Goal: Task Accomplishment & Management: Complete application form

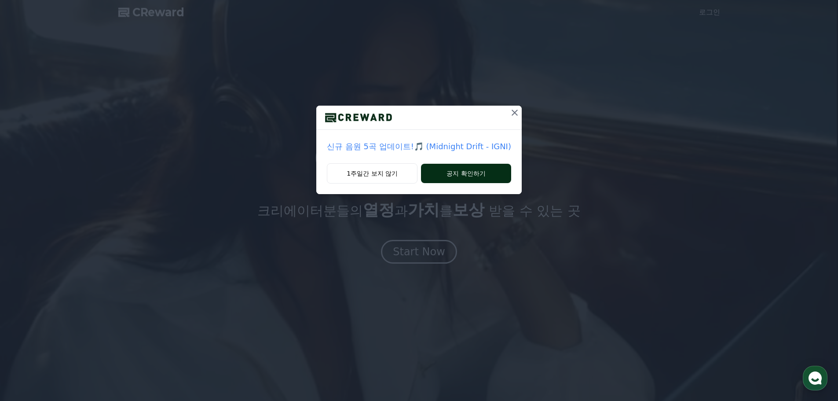
click at [433, 171] on button "공지 확인하기" at bounding box center [466, 173] width 90 height 19
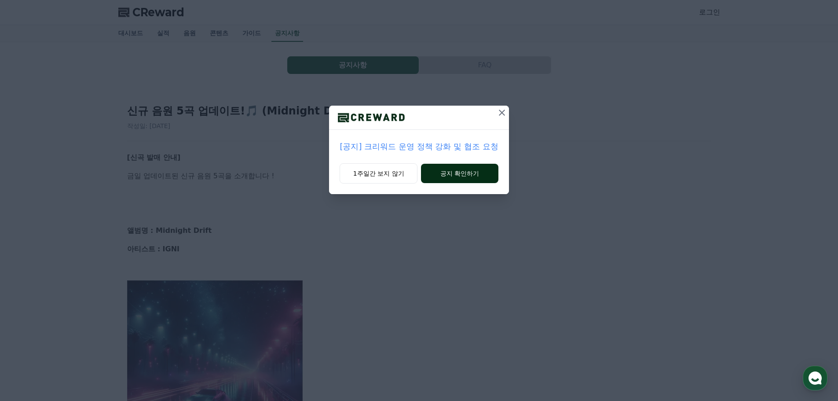
click at [438, 171] on button "공지 확인하기" at bounding box center [459, 173] width 77 height 19
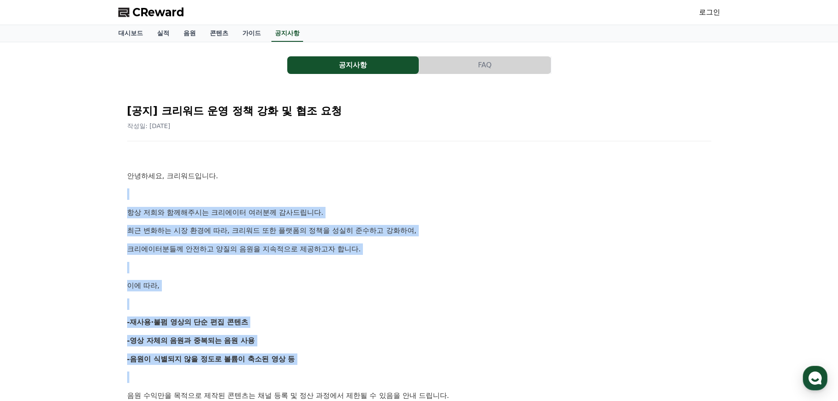
drag, startPoint x: 260, startPoint y: 190, endPoint x: 398, endPoint y: 369, distance: 226.7
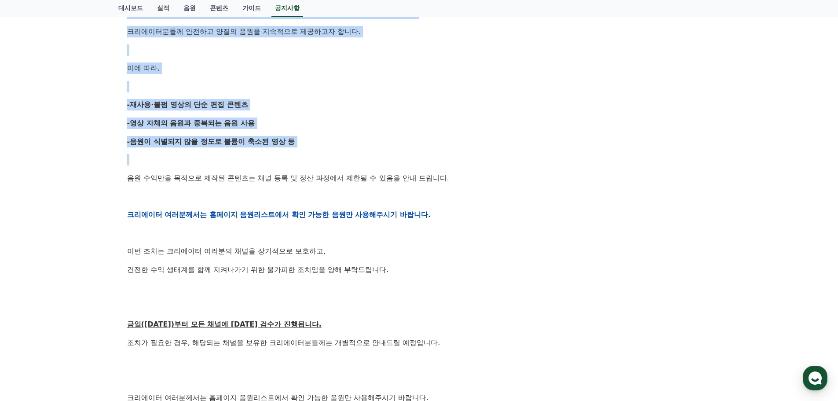
scroll to position [220, 0]
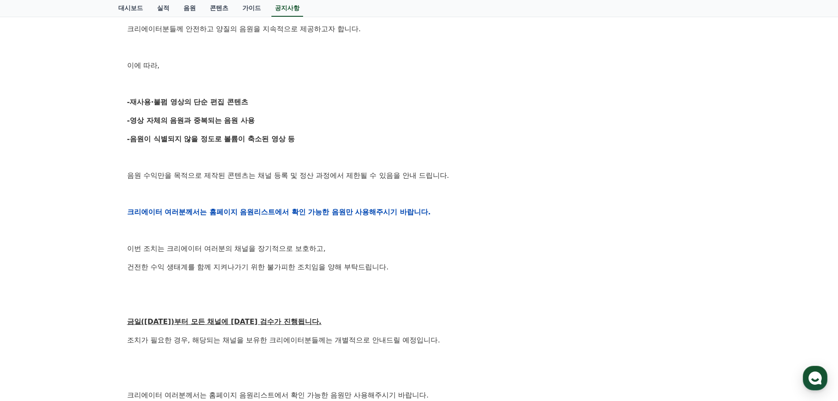
click at [227, 183] on div "안녕하세요, 크리워드입니다. 항상 저희와 함께해주시는 크리에이터 여러분께 감사드립니다. 최근 변화하는 시장 환경에 따라, 크리워드 또한 플랫폼…" at bounding box center [419, 212] width 584 height 560
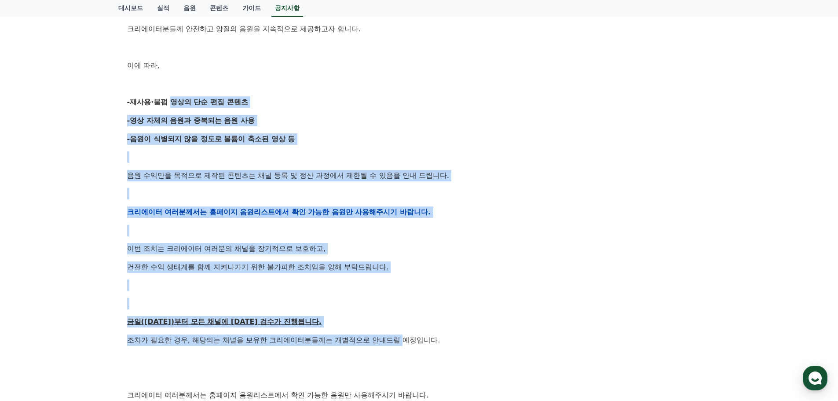
drag, startPoint x: 166, startPoint y: 90, endPoint x: 405, endPoint y: 339, distance: 345.0
click at [405, 339] on div "안녕하세요, 크리워드입니다. 항상 저희와 함께해주시는 크리에이터 여러분께 감사드립니다. 최근 변화하는 시장 환경에 따라, 크리워드 또한 플랫폼…" at bounding box center [419, 212] width 584 height 560
click at [407, 329] on div "안녕하세요, 크리워드입니다. 항상 저희와 함께해주시는 크리에이터 여러분께 감사드립니다. 최근 변화하는 시장 환경에 따라, 크리워드 또한 플랫폼…" at bounding box center [419, 212] width 584 height 560
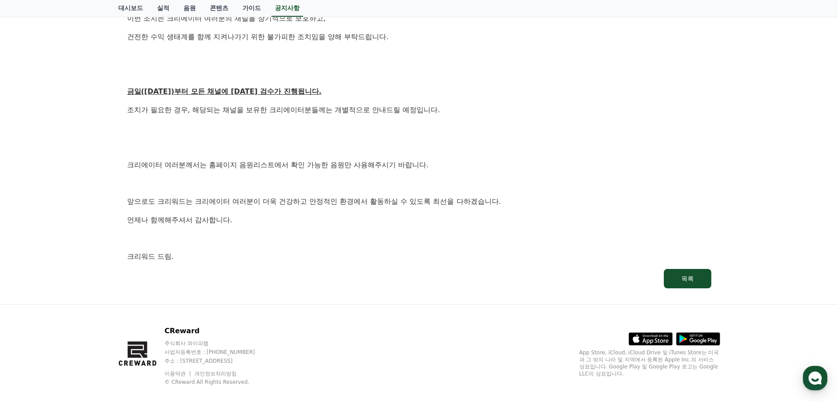
scroll to position [463, 0]
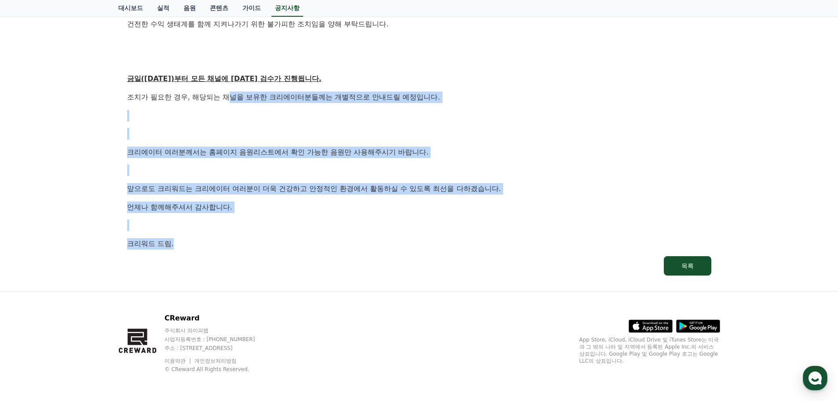
drag, startPoint x: 227, startPoint y: 102, endPoint x: 252, endPoint y: 253, distance: 152.4
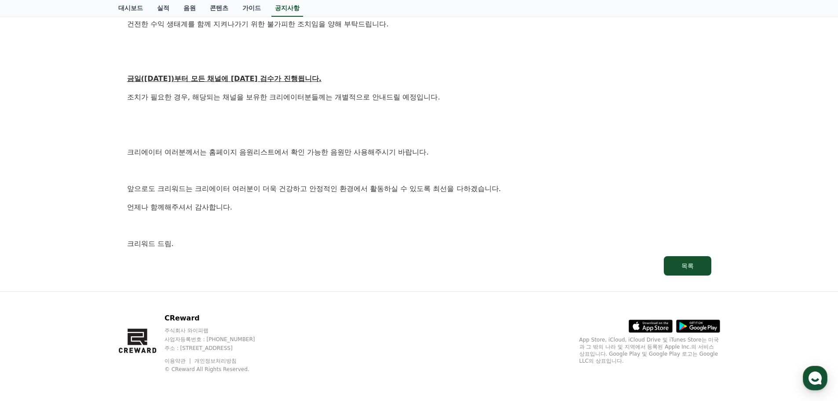
scroll to position [0, 0]
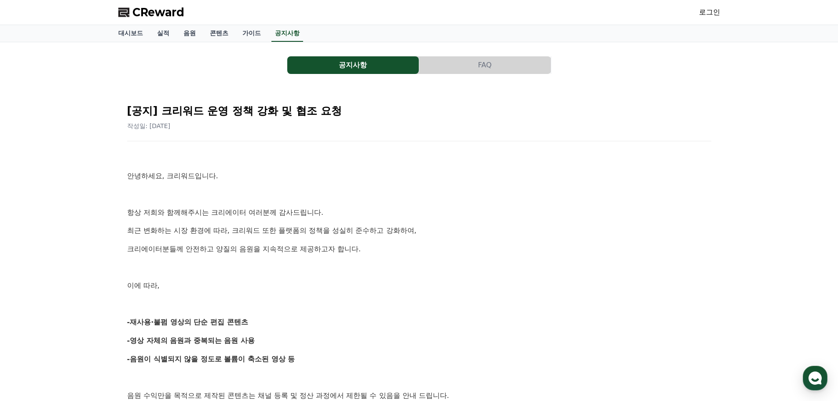
click at [472, 58] on button "FAQ" at bounding box center [485, 65] width 132 height 18
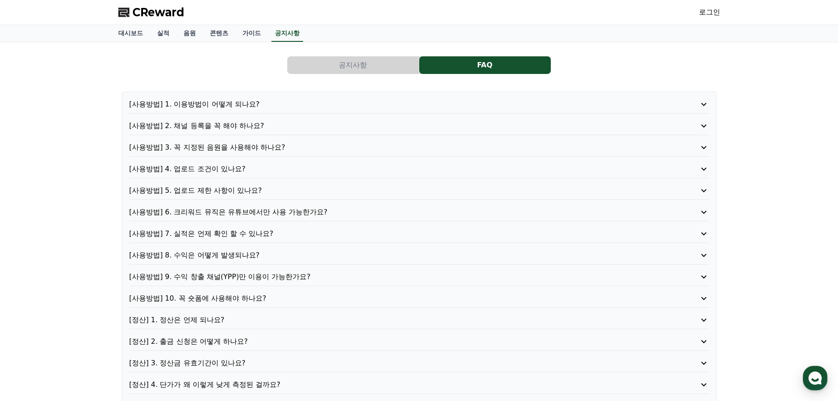
click at [395, 60] on button "공지사항" at bounding box center [353, 65] width 132 height 18
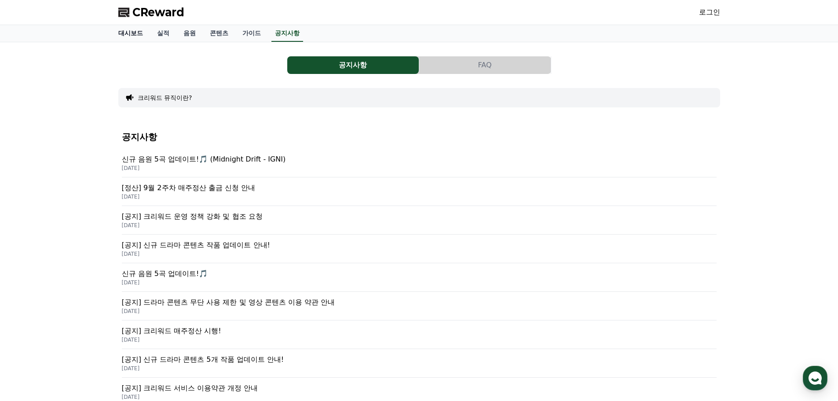
click at [139, 32] on link "대시보드" at bounding box center [130, 33] width 39 height 17
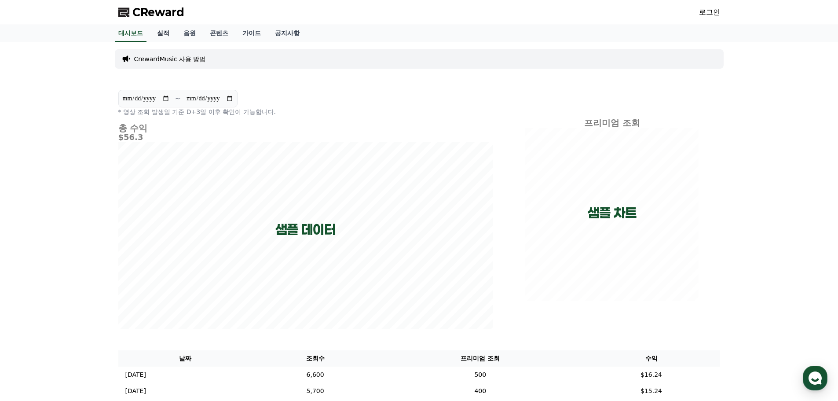
click at [161, 31] on link "실적" at bounding box center [163, 33] width 26 height 17
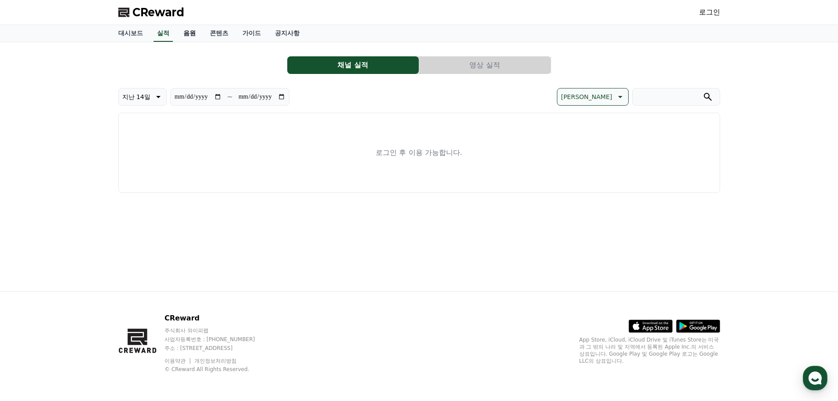
click at [185, 33] on link "음원" at bounding box center [189, 33] width 26 height 17
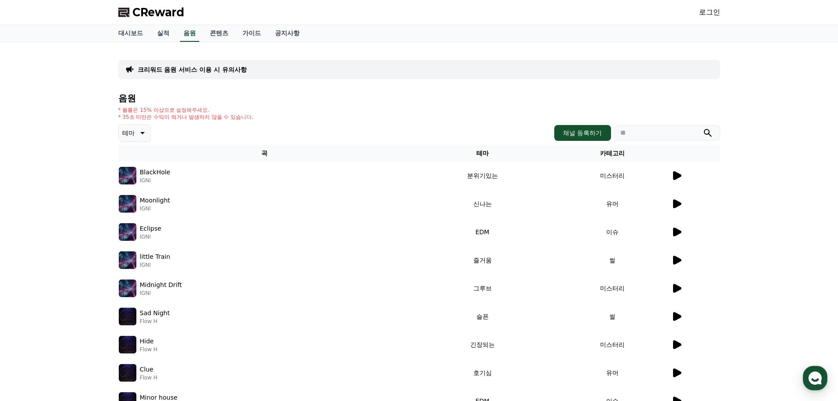
click at [698, 16] on div "CReward 로그인" at bounding box center [419, 12] width 616 height 25
click at [148, 171] on p "BlackHole" at bounding box center [155, 172] width 30 height 9
click at [138, 181] on div "BlackHole IGNI" at bounding box center [264, 176] width 291 height 18
click at [144, 180] on p "IGNI" at bounding box center [155, 180] width 30 height 7
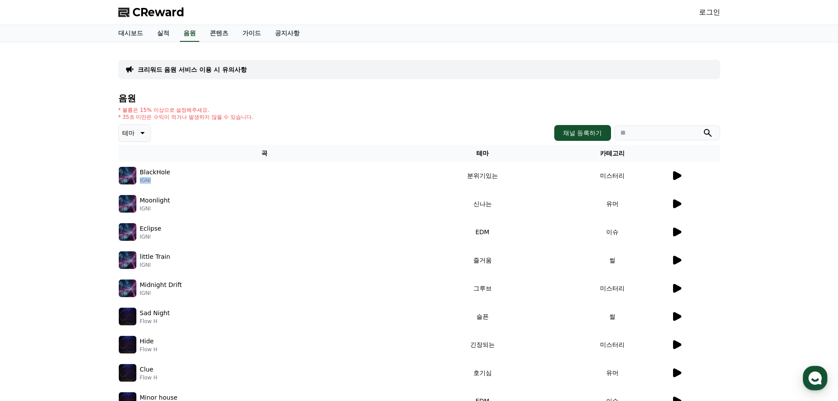
click at [677, 173] on icon at bounding box center [677, 175] width 8 height 9
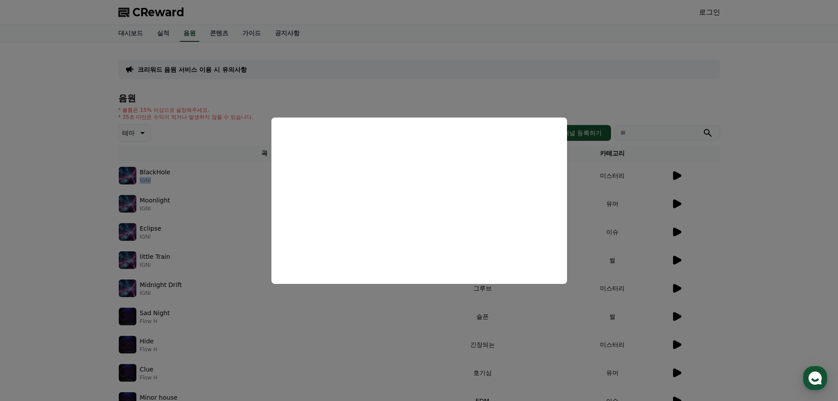
click at [538, 80] on button "close modal" at bounding box center [419, 200] width 838 height 401
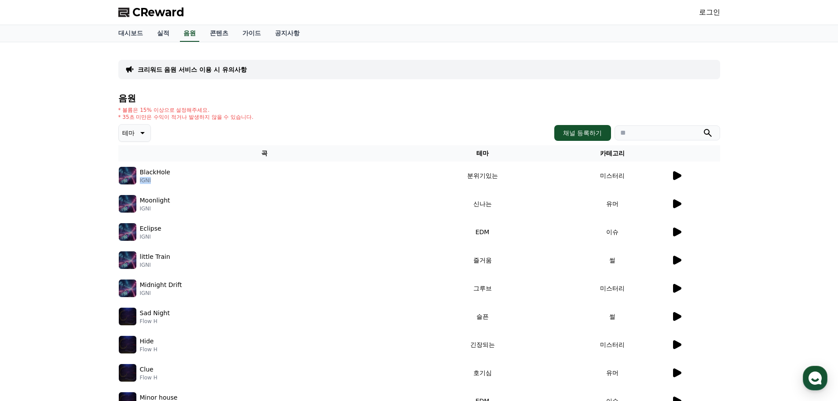
click at [707, 12] on link "로그인" at bounding box center [709, 12] width 21 height 11
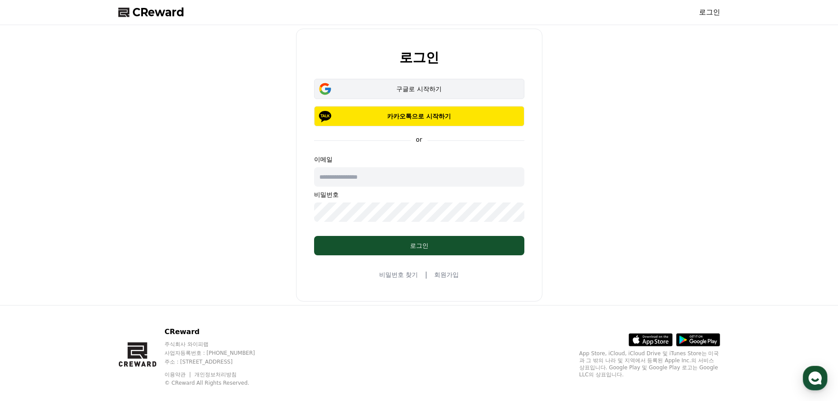
click at [396, 85] on div "구글로 시작하기" at bounding box center [419, 88] width 185 height 9
click at [438, 276] on link "회원가입" at bounding box center [446, 274] width 25 height 9
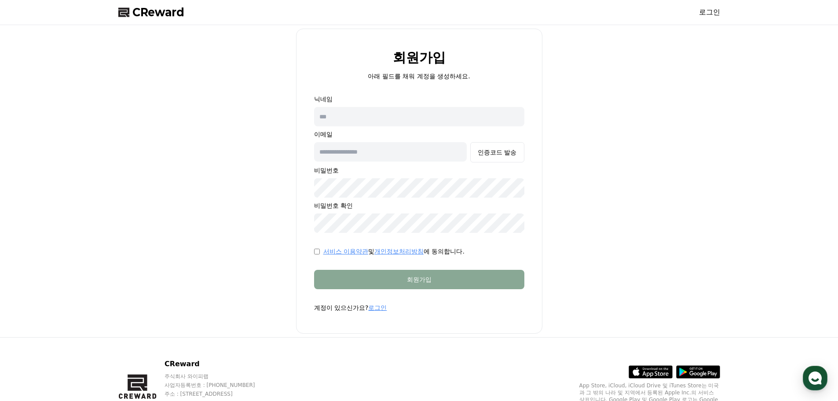
drag, startPoint x: 406, startPoint y: 123, endPoint x: 409, endPoint y: 166, distance: 42.8
click at [407, 125] on input "text" at bounding box center [419, 116] width 210 height 19
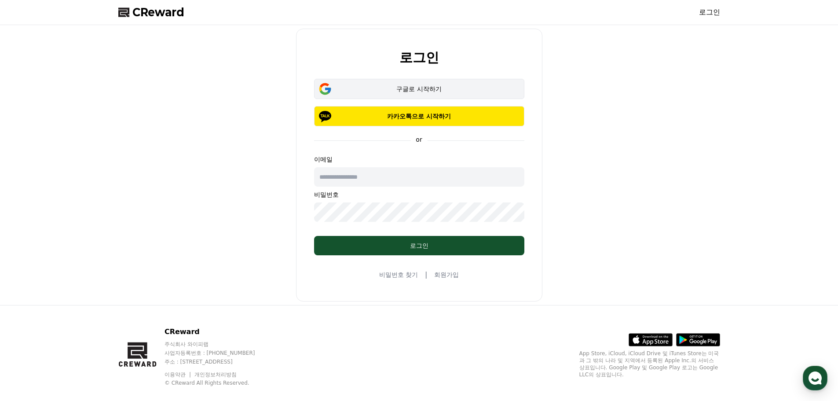
click at [414, 79] on button "구글로 시작하기" at bounding box center [419, 89] width 210 height 20
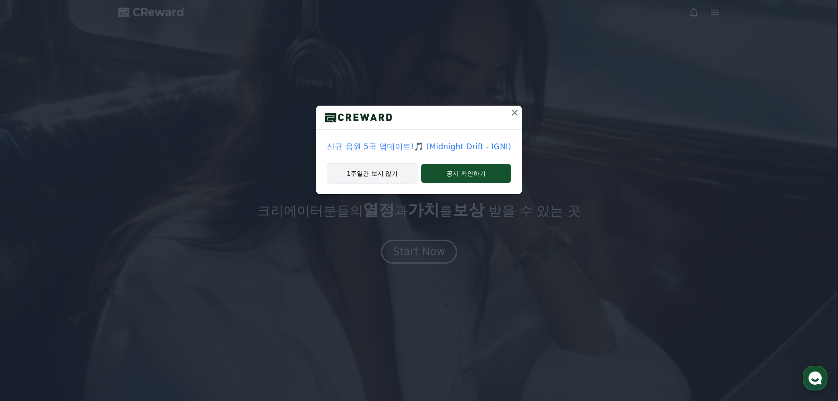
click at [384, 169] on button "1주일간 보지 않기" at bounding box center [372, 173] width 91 height 20
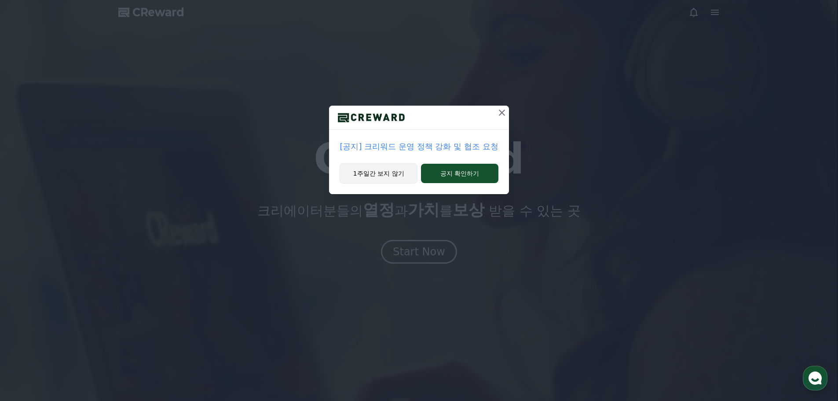
click at [368, 175] on button "1주일간 보지 않기" at bounding box center [379, 173] width 78 height 20
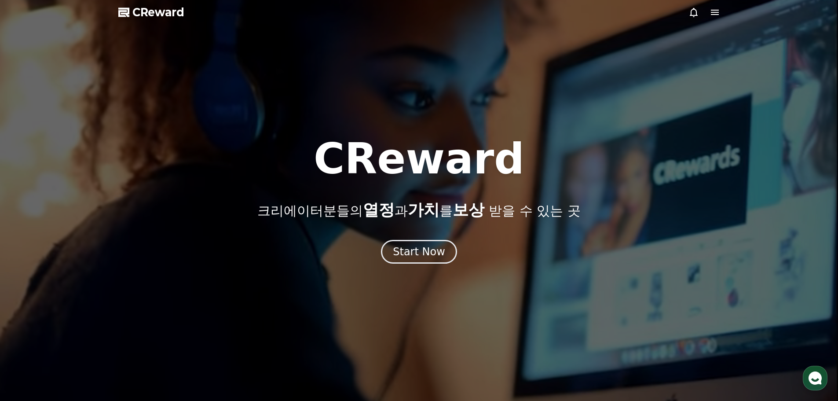
click at [713, 17] on icon at bounding box center [715, 12] width 11 height 11
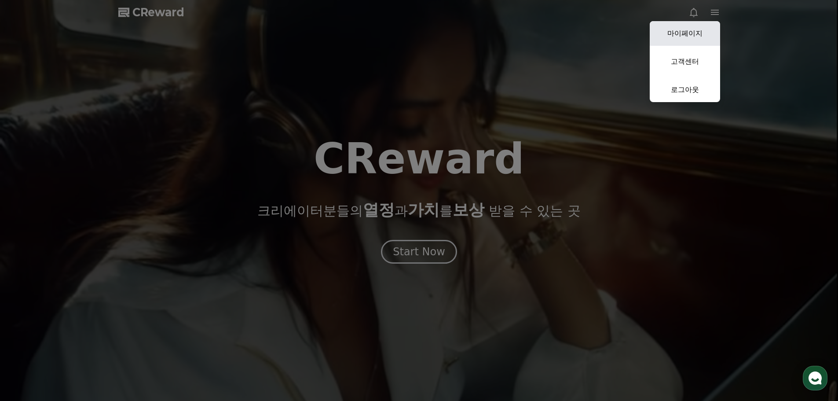
click at [688, 34] on link "마이페이지" at bounding box center [685, 33] width 70 height 25
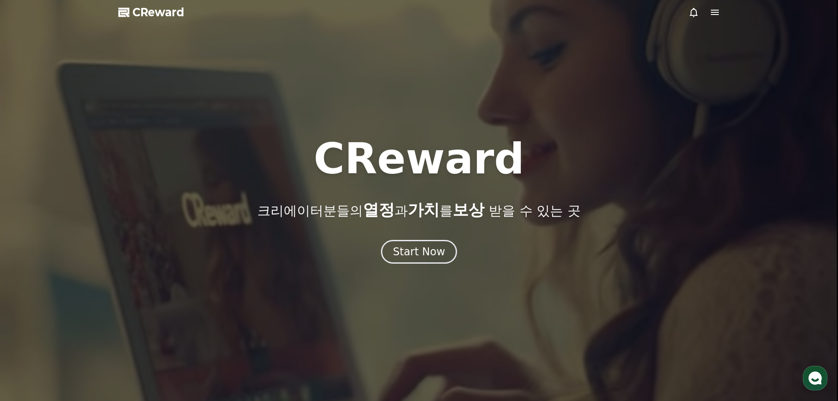
select select "**********"
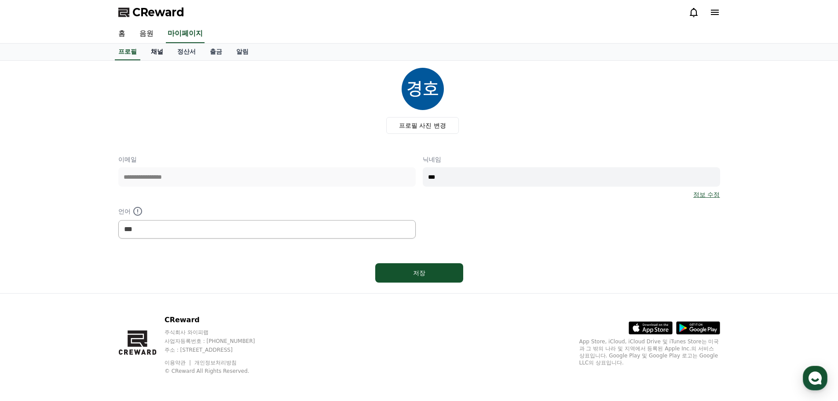
click at [157, 52] on link "채널" at bounding box center [157, 52] width 26 height 17
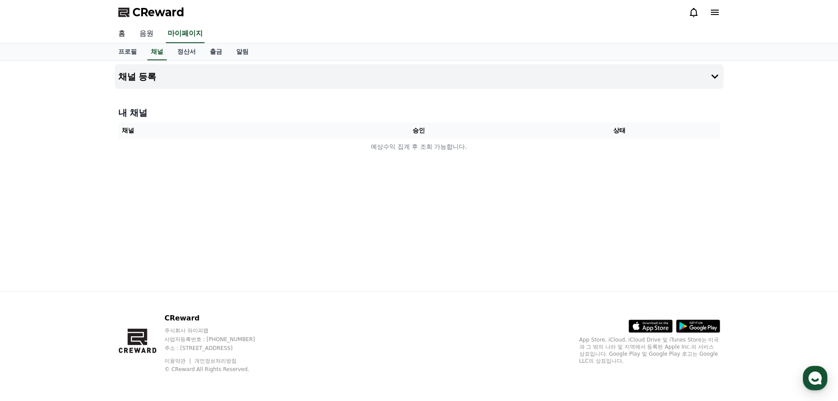
click at [146, 34] on link "음원" at bounding box center [146, 34] width 28 height 18
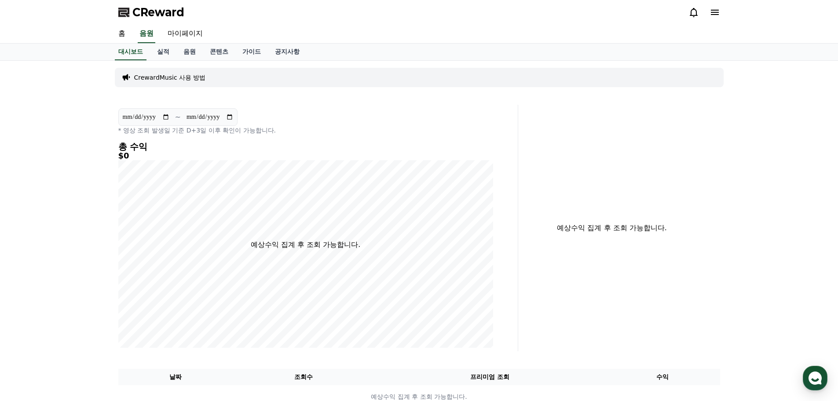
click at [146, 84] on div "CrewardMusic 사용 방법" at bounding box center [419, 77] width 609 height 19
click at [148, 78] on p "CrewardMusic 사용 방법" at bounding box center [170, 77] width 72 height 9
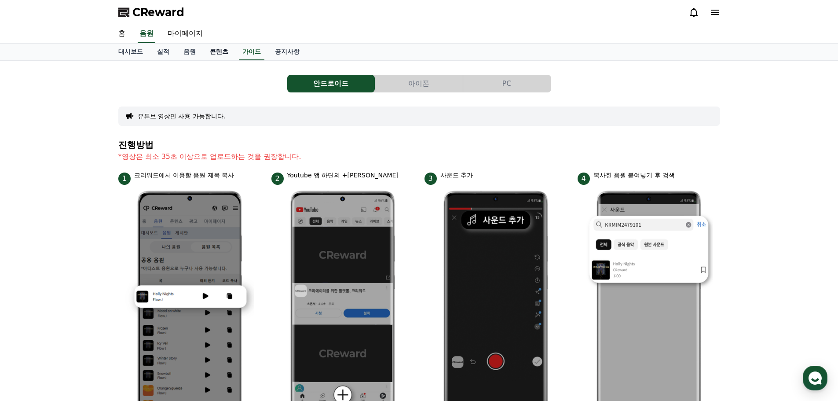
click at [213, 51] on link "콘텐츠" at bounding box center [219, 52] width 33 height 17
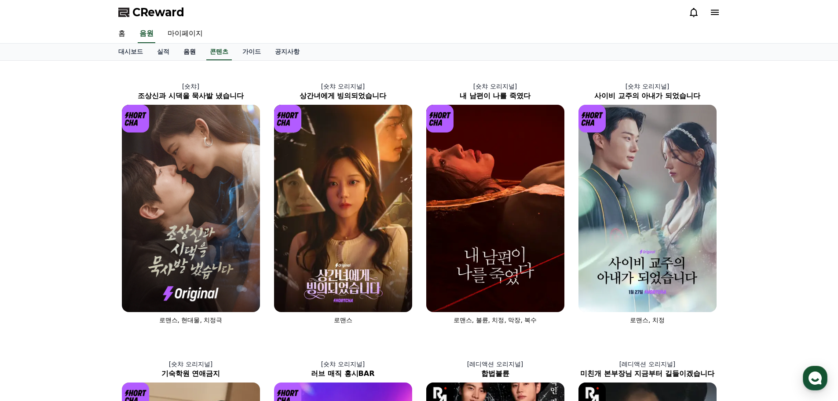
click at [182, 52] on link "음원" at bounding box center [189, 52] width 26 height 17
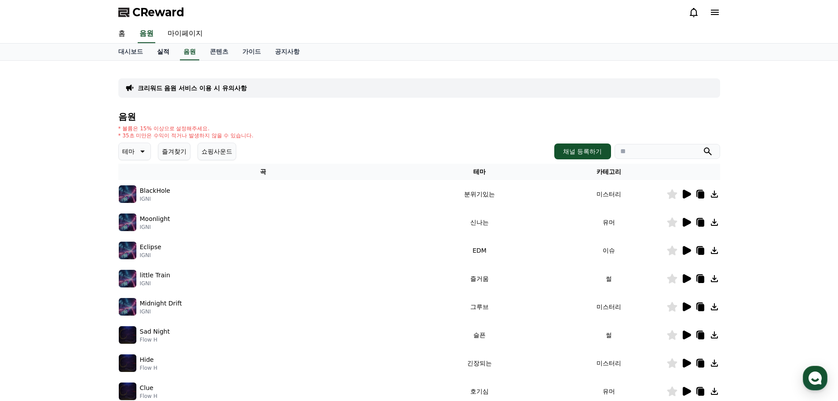
click at [163, 52] on link "실적" at bounding box center [163, 52] width 26 height 17
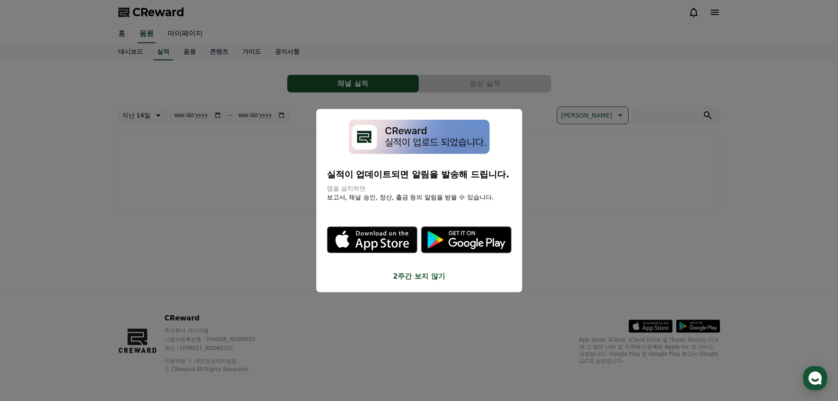
click at [422, 278] on button "2주간 보지 않기" at bounding box center [419, 276] width 185 height 11
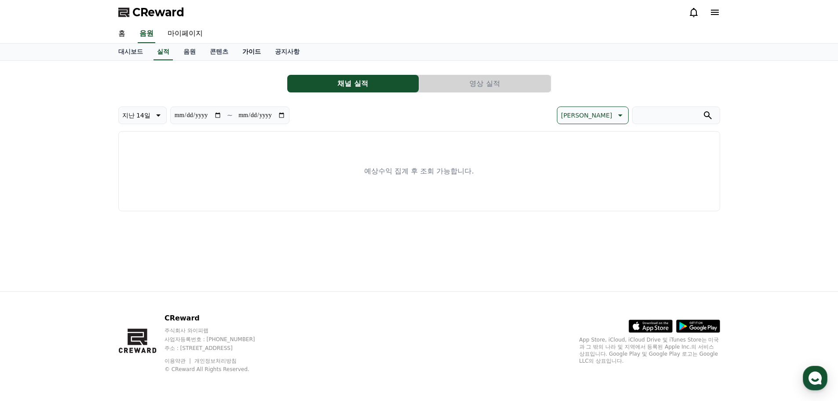
click at [245, 53] on link "가이드" at bounding box center [251, 52] width 33 height 17
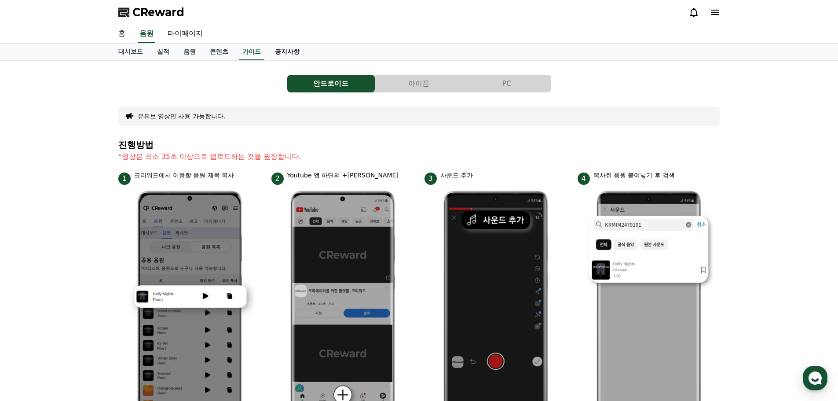
click at [293, 46] on link "공지사항" at bounding box center [287, 52] width 39 height 17
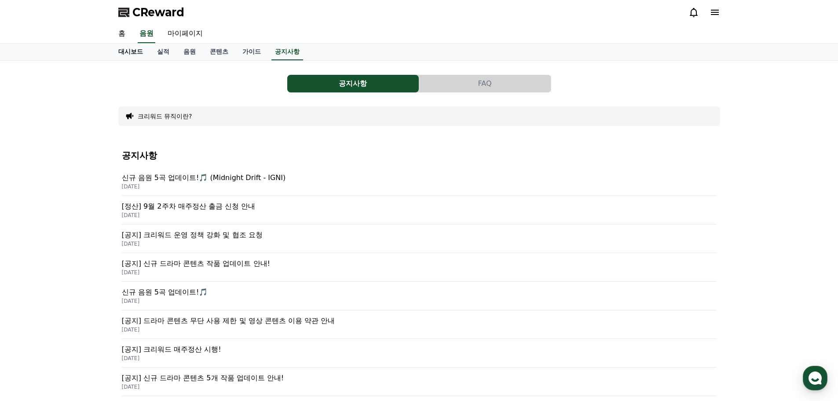
click at [139, 53] on link "대시보드" at bounding box center [130, 52] width 39 height 17
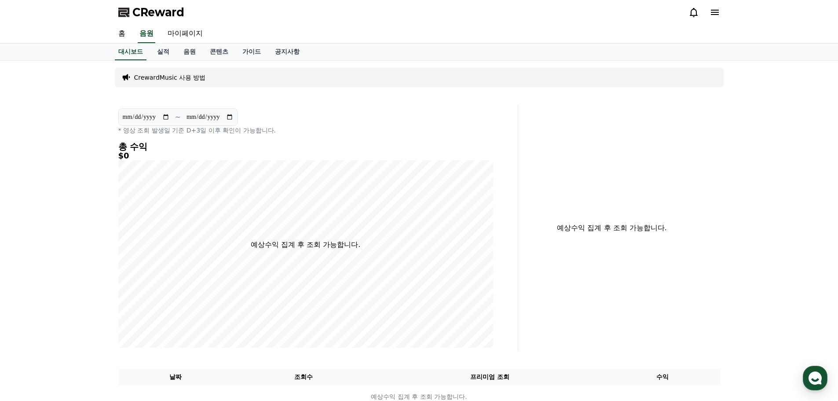
click at [713, 13] on icon at bounding box center [715, 12] width 8 height 5
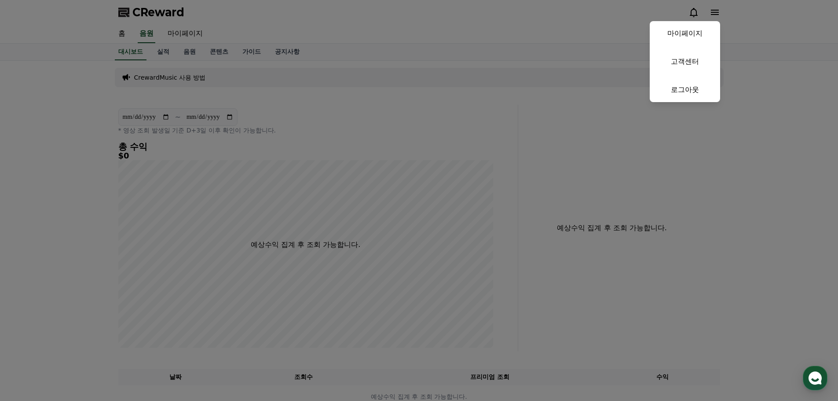
click at [233, 56] on button "close" at bounding box center [419, 200] width 838 height 401
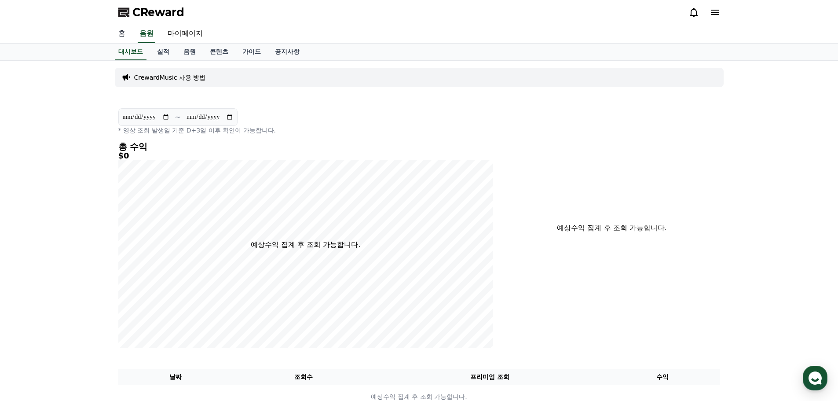
click at [123, 33] on link "홈" at bounding box center [121, 34] width 21 height 18
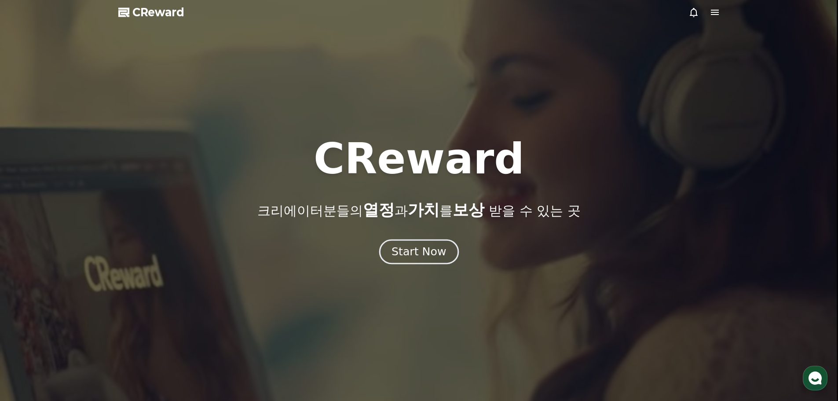
click at [419, 249] on div "Start Now" at bounding box center [419, 251] width 55 height 15
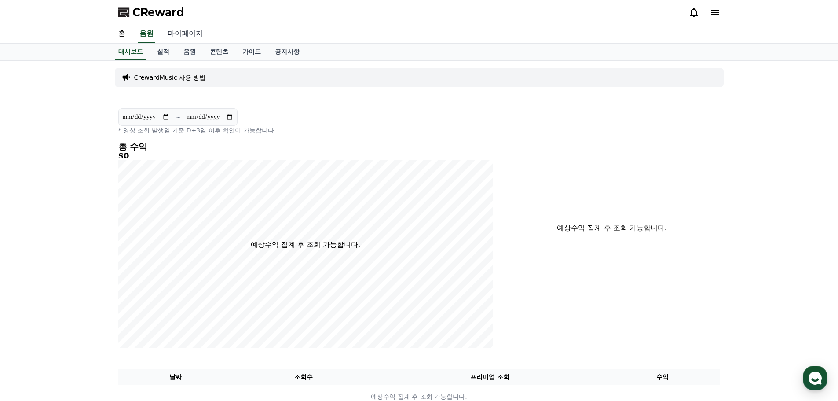
click at [196, 33] on link "마이페이지" at bounding box center [185, 34] width 49 height 18
select select "**********"
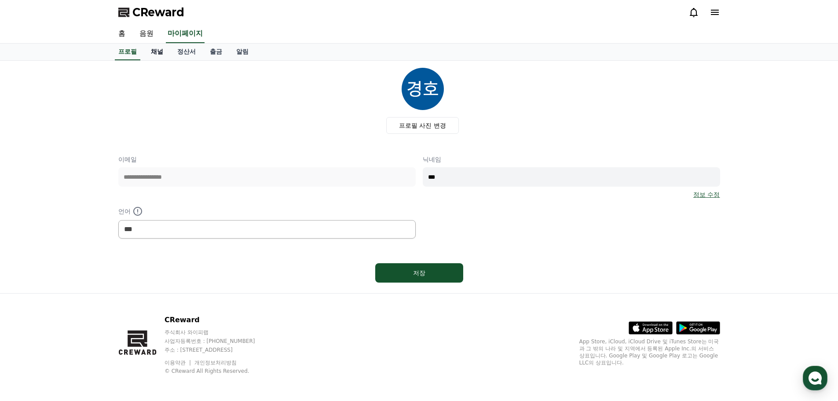
click at [152, 52] on link "채널" at bounding box center [157, 52] width 26 height 17
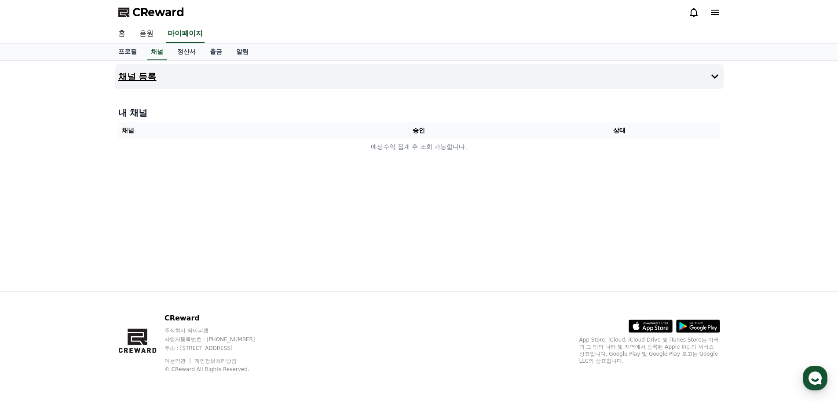
click at [223, 82] on button "채널 등록" at bounding box center [419, 76] width 609 height 25
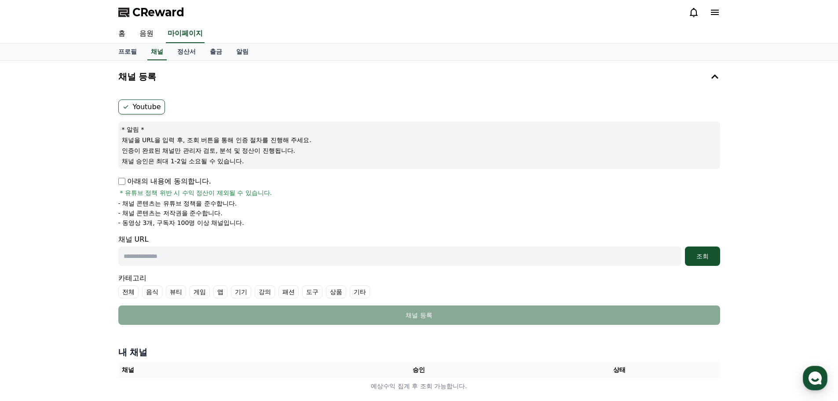
click at [146, 260] on input "text" at bounding box center [399, 255] width 563 height 19
paste input "**********"
click at [86, 207] on div "**********" at bounding box center [419, 231] width 838 height 340
click at [369, 291] on label "기타" at bounding box center [360, 291] width 20 height 13
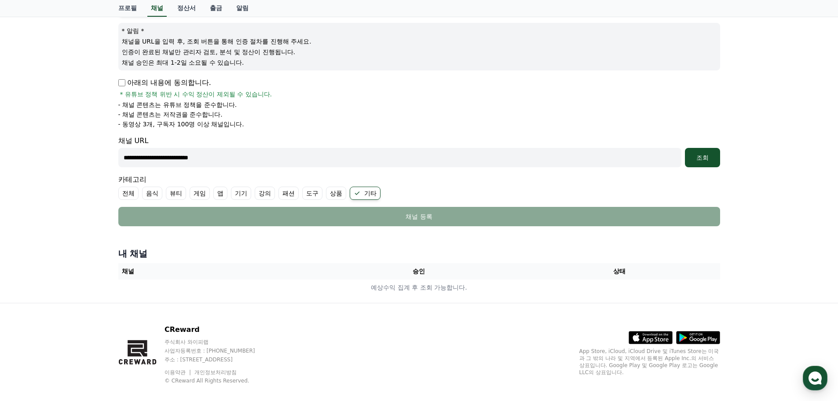
scroll to position [110, 0]
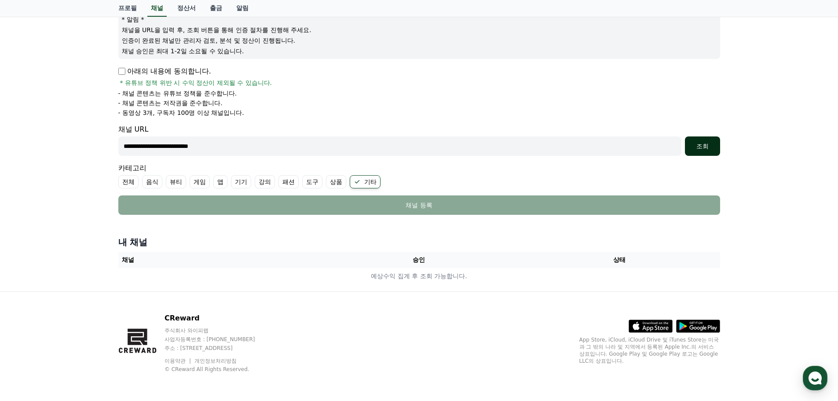
click at [716, 137] on button "조회" at bounding box center [702, 145] width 35 height 19
click at [224, 146] on input "**********" at bounding box center [399, 145] width 563 height 19
drag, startPoint x: 242, startPoint y: 148, endPoint x: 213, endPoint y: 149, distance: 29.5
click at [213, 149] on input "**********" at bounding box center [399, 145] width 563 height 19
drag, startPoint x: 175, startPoint y: 146, endPoint x: 42, endPoint y: 154, distance: 132.6
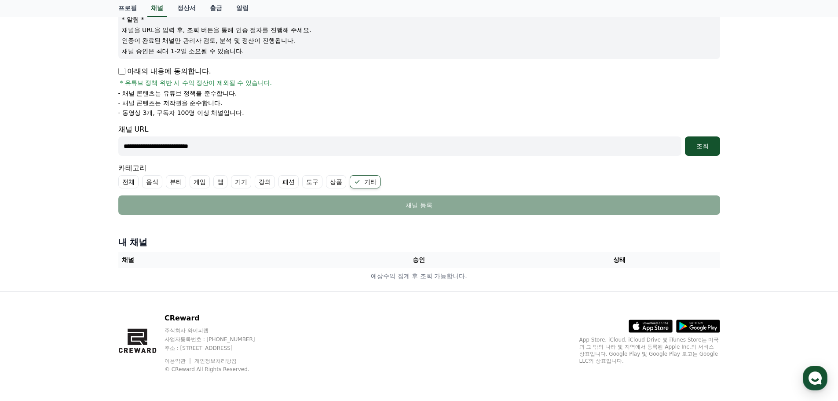
click at [42, 154] on div "**********" at bounding box center [419, 121] width 838 height 340
type input "**********"
click at [687, 139] on button "조회" at bounding box center [702, 145] width 35 height 19
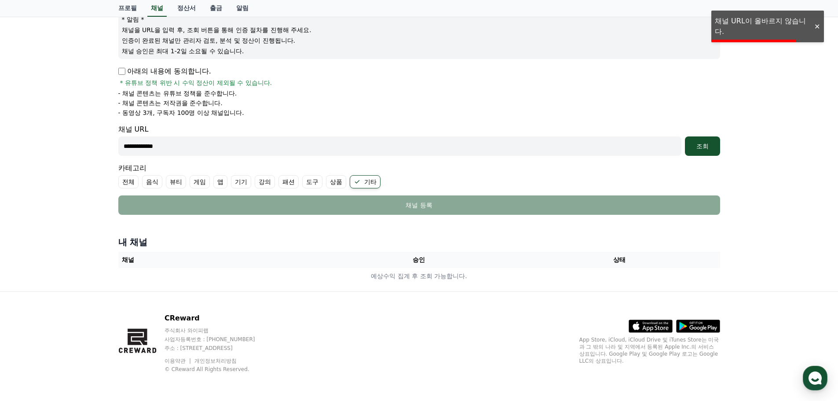
drag, startPoint x: 182, startPoint y: 144, endPoint x: 2, endPoint y: 145, distance: 179.9
click at [122, 145] on input "**********" at bounding box center [399, 145] width 563 height 19
click at [139, 145] on input "text" at bounding box center [399, 145] width 563 height 19
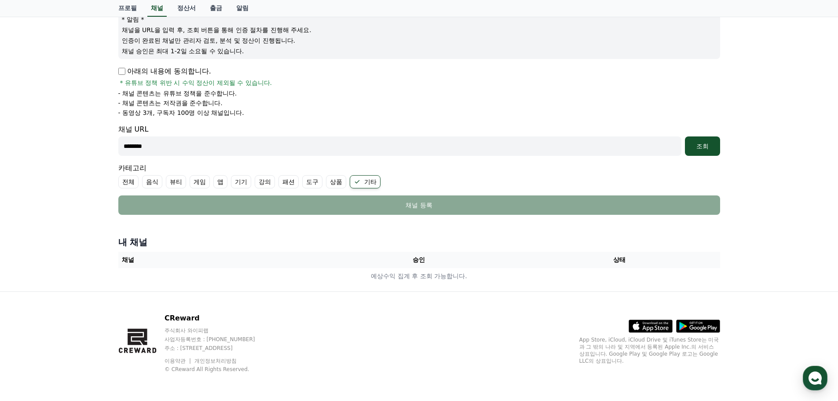
paste input "**********"
type input "**********"
click at [703, 149] on div "조회" at bounding box center [702, 146] width 28 height 9
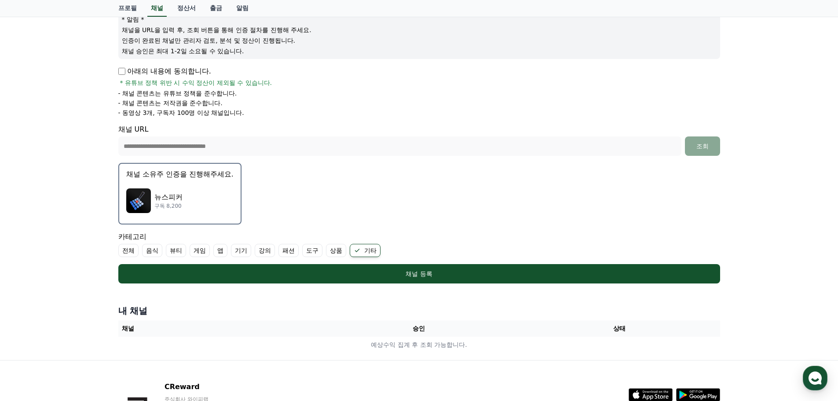
click at [138, 199] on img "button" at bounding box center [138, 200] width 25 height 25
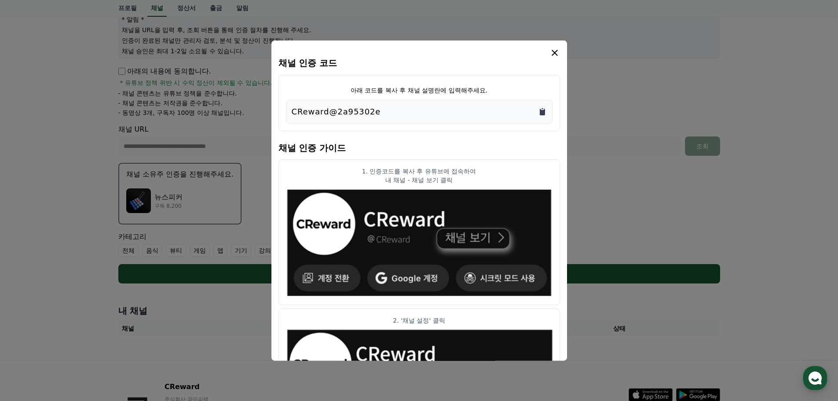
click at [540, 111] on icon "Copy to clipboard" at bounding box center [542, 111] width 5 height 7
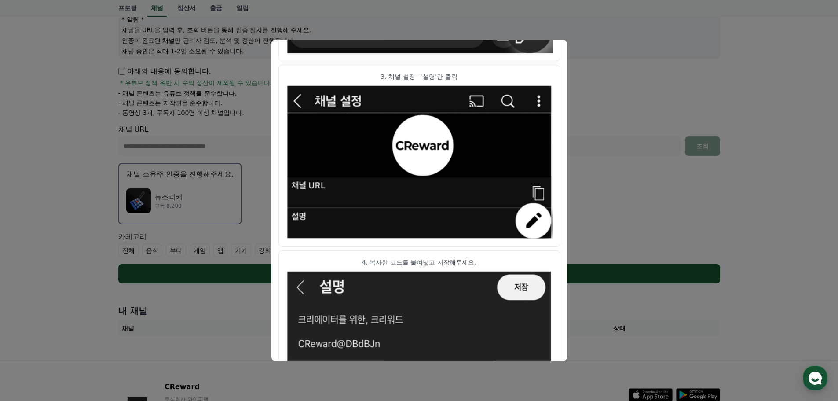
scroll to position [439, 0]
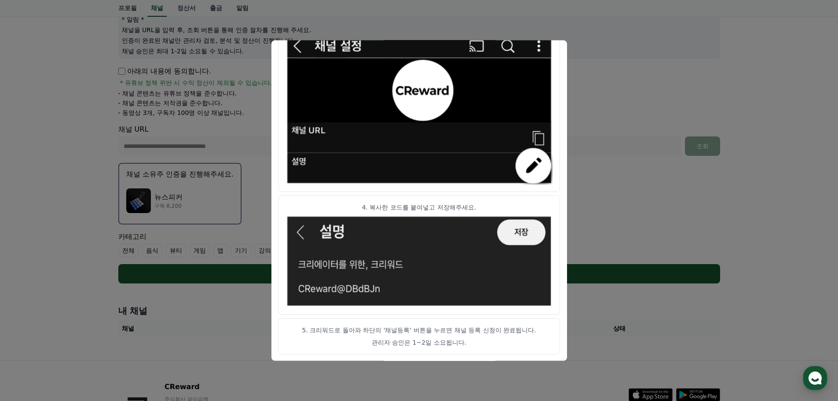
click at [610, 176] on button "close modal" at bounding box center [419, 200] width 838 height 401
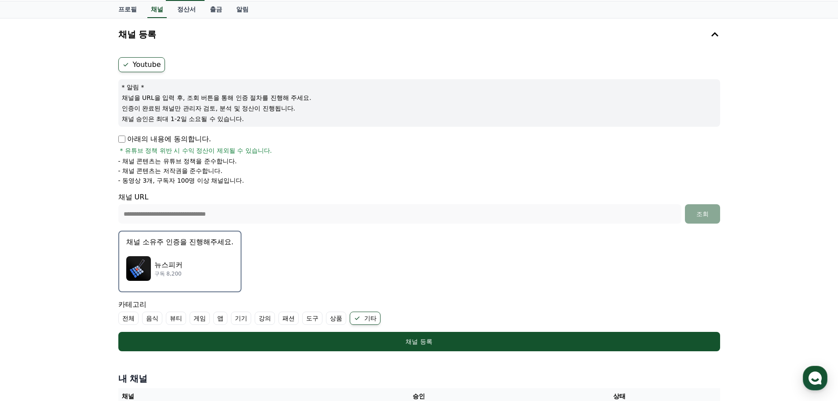
scroll to position [132, 0]
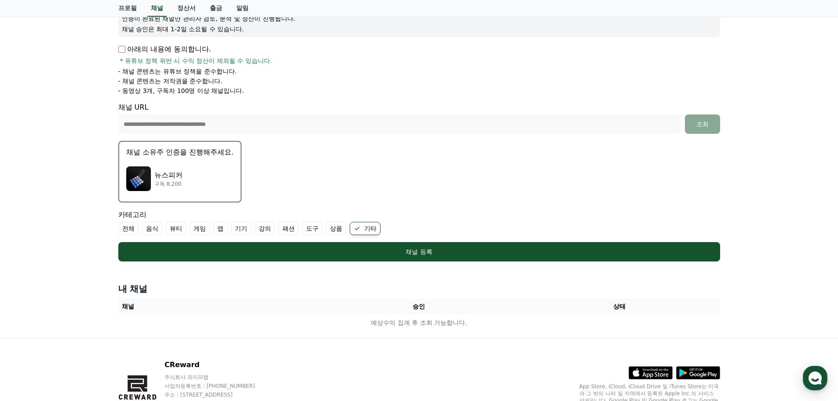
click at [187, 177] on div "뉴스피커 구독 8,200" at bounding box center [179, 178] width 107 height 35
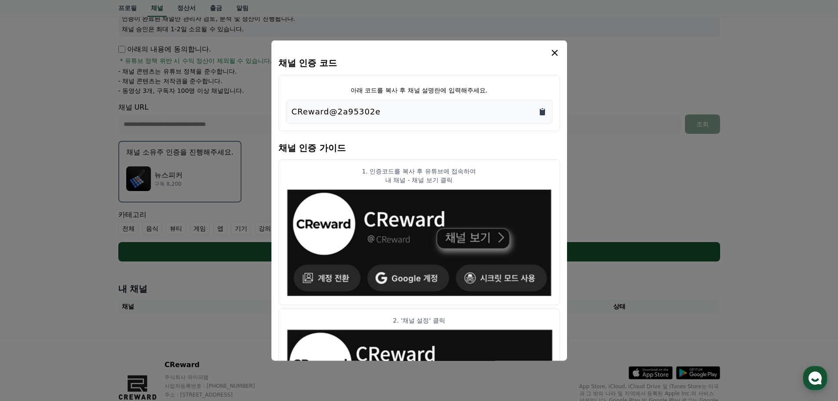
click at [543, 110] on icon "Copy to clipboard" at bounding box center [542, 111] width 5 height 7
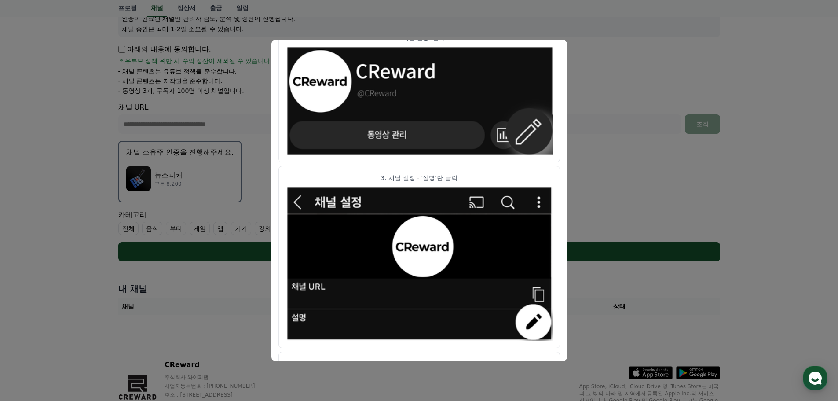
scroll to position [439, 0]
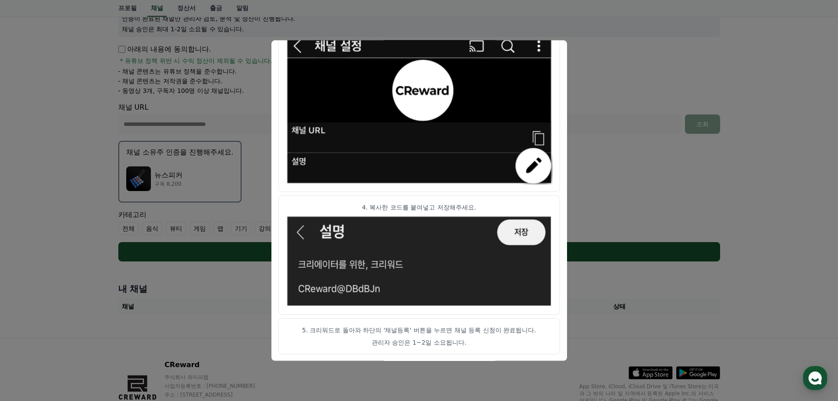
click at [757, 183] on button "close modal" at bounding box center [419, 200] width 838 height 401
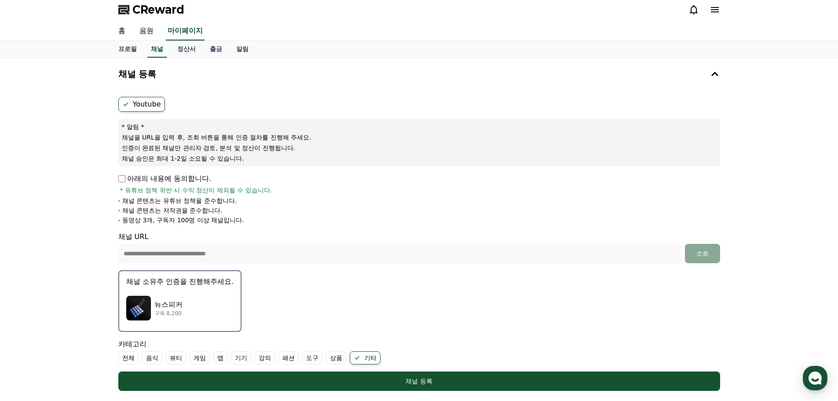
scroll to position [179, 0]
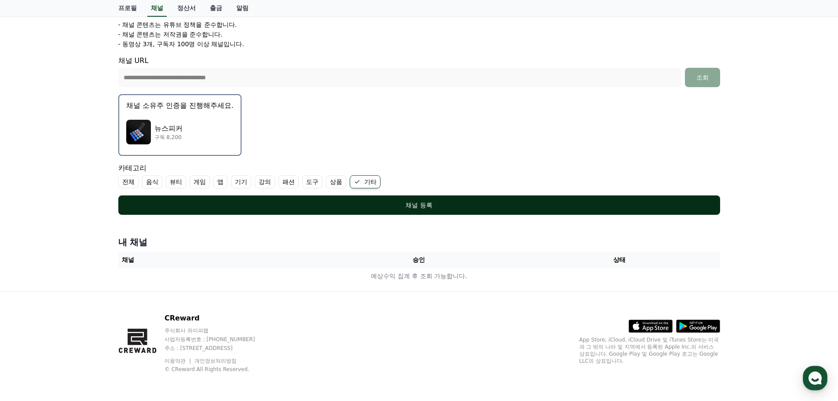
click at [370, 204] on div "채널 등록" at bounding box center [419, 205] width 567 height 9
